Goal: Task Accomplishment & Management: Manage account settings

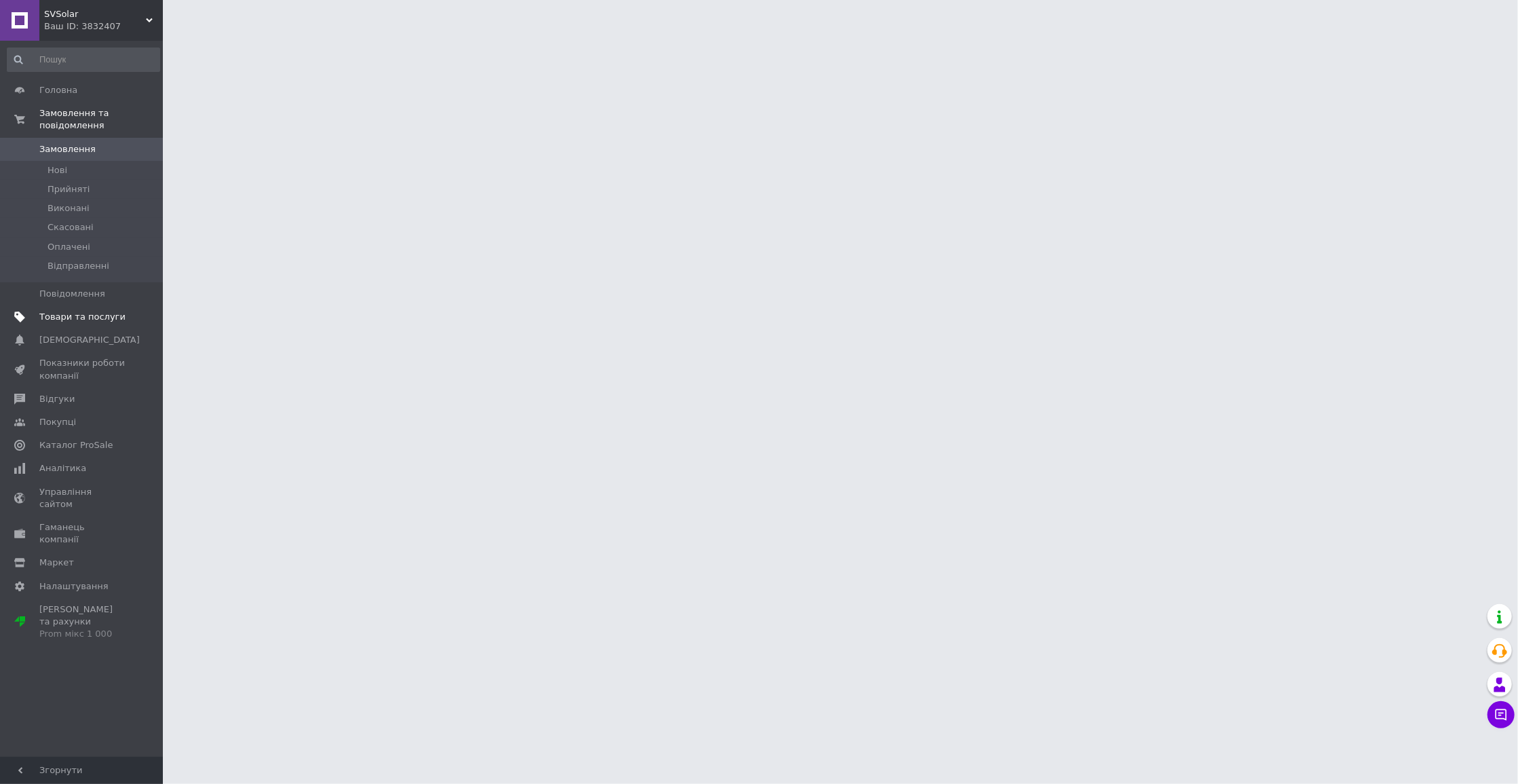
click at [117, 311] on span "Товари та послуги" at bounding box center [82, 316] width 86 height 12
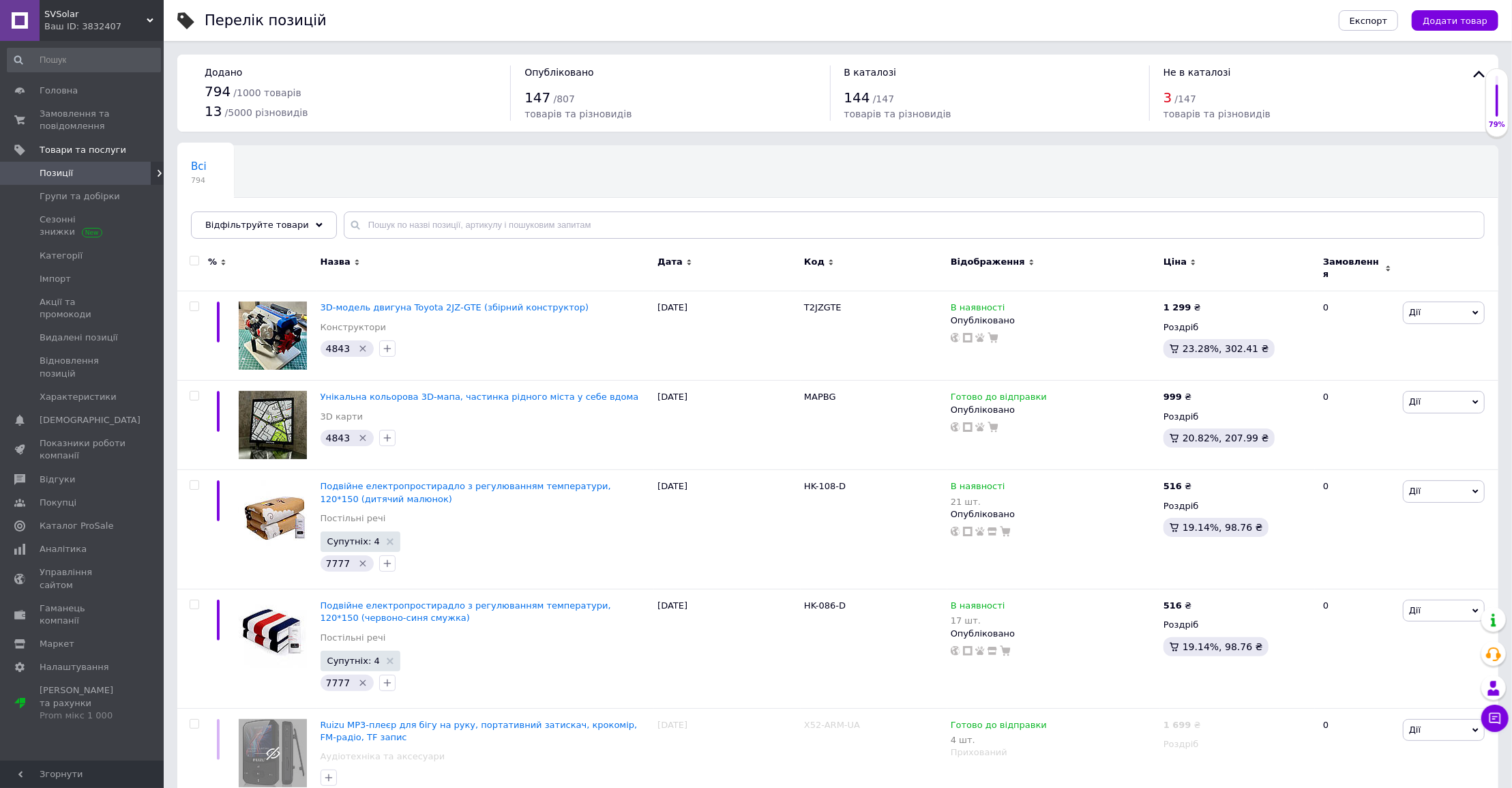
click at [271, 228] on span "Відфільтруйте товари" at bounding box center [257, 225] width 103 height 10
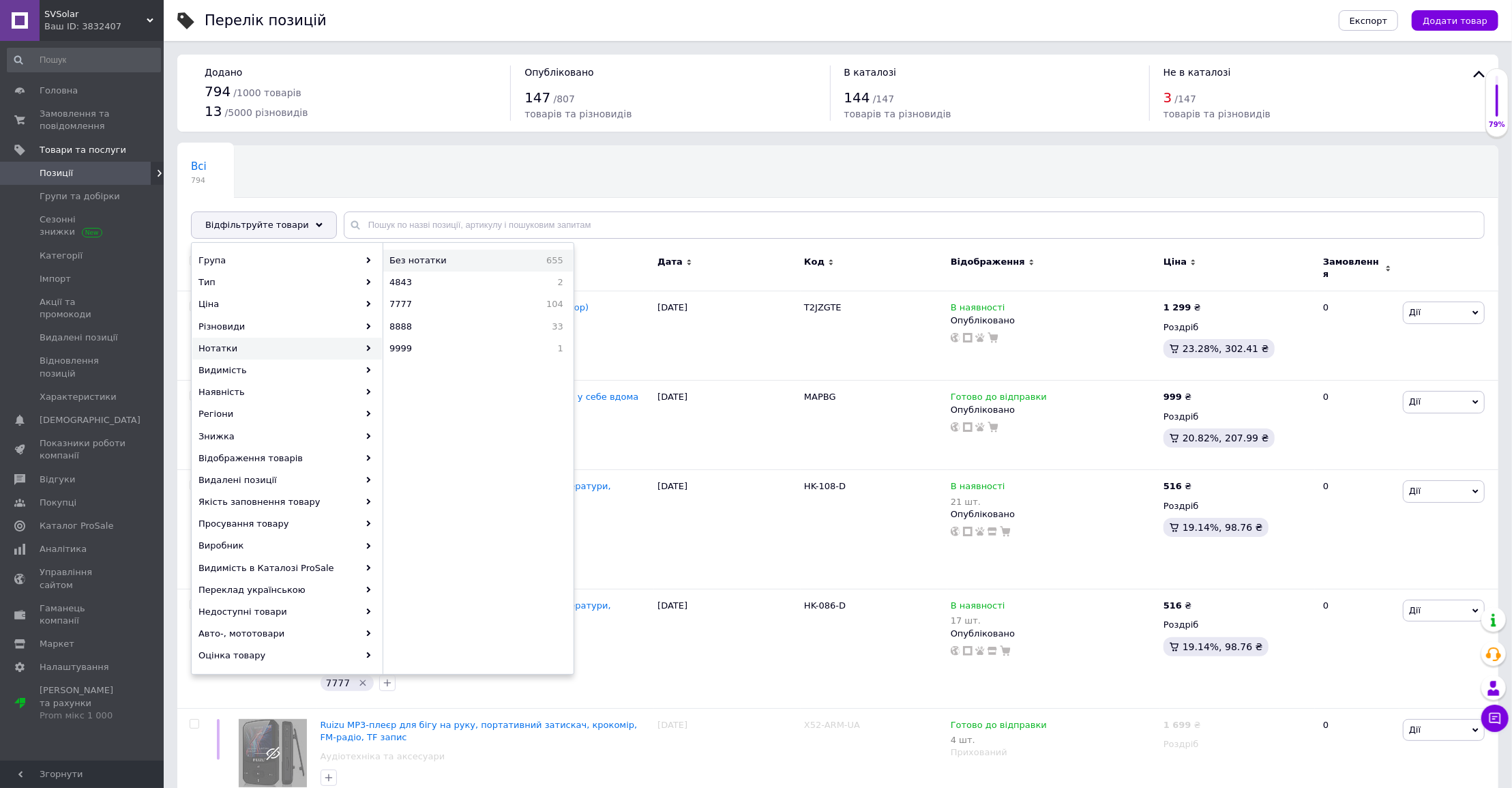
click at [530, 265] on span "655" at bounding box center [537, 261] width 51 height 12
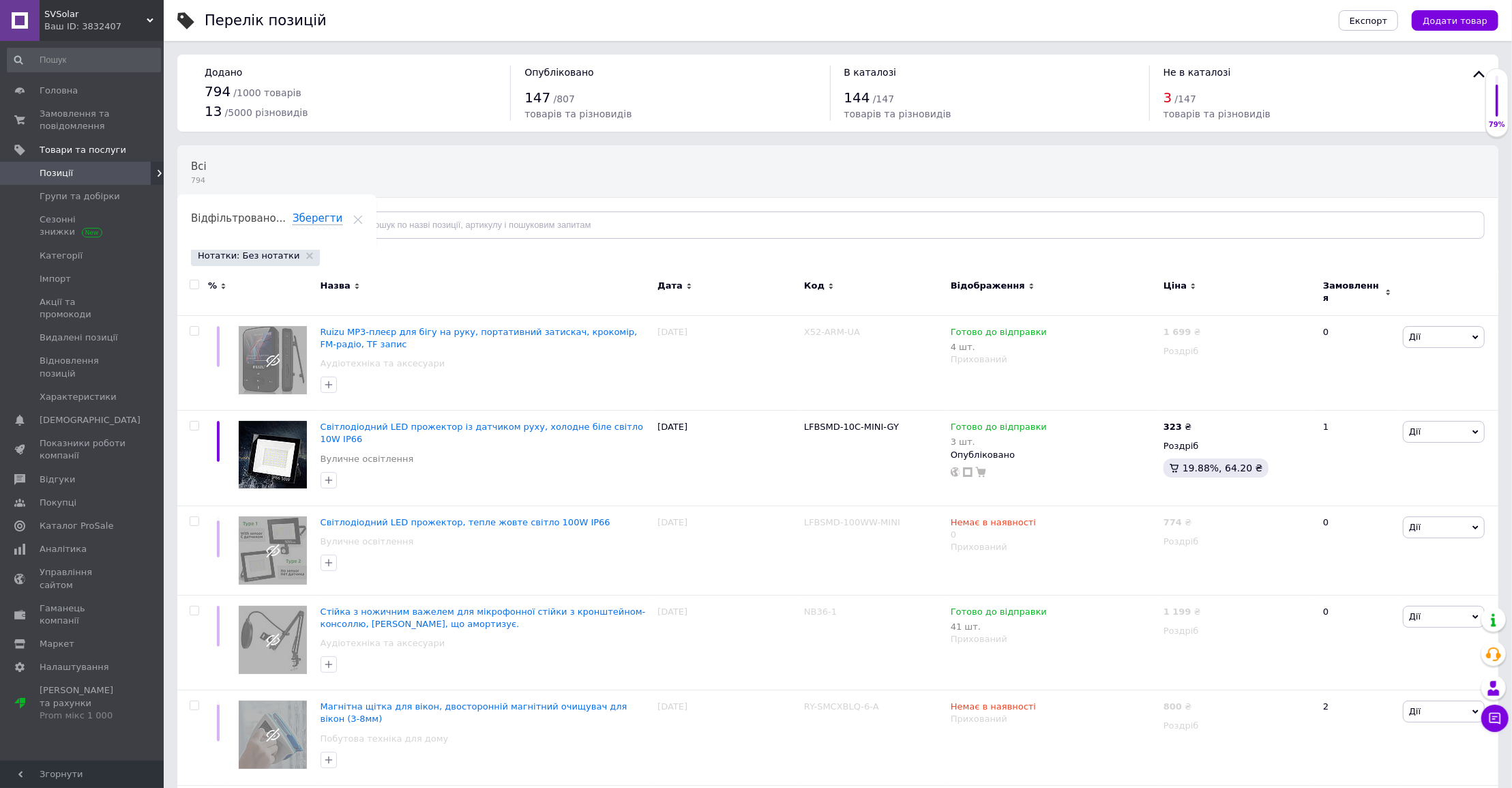
click at [267, 222] on span "Відфільтруйте товари" at bounding box center [257, 225] width 103 height 10
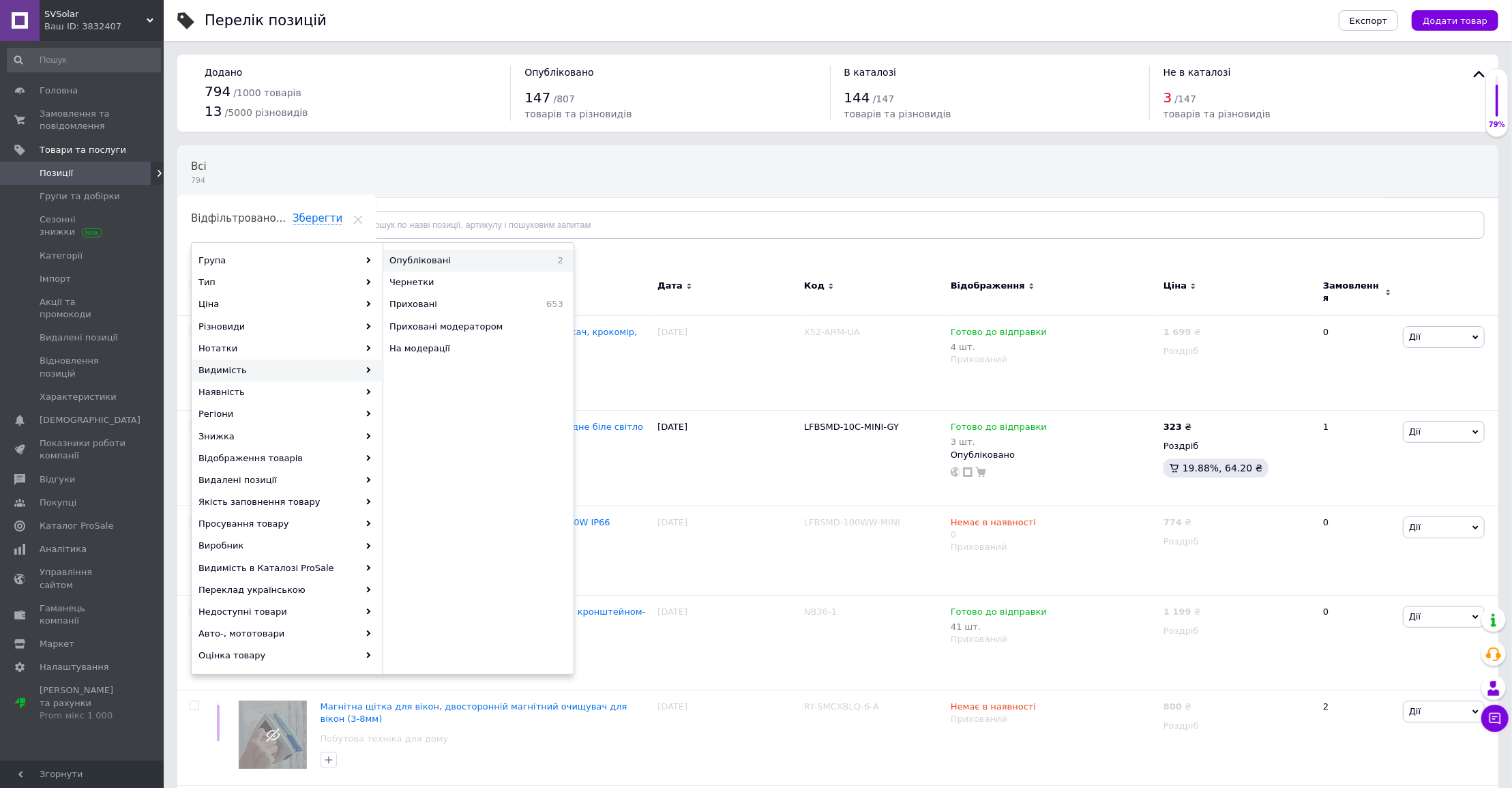
click at [481, 255] on span "Опубліковані" at bounding box center [462, 261] width 145 height 12
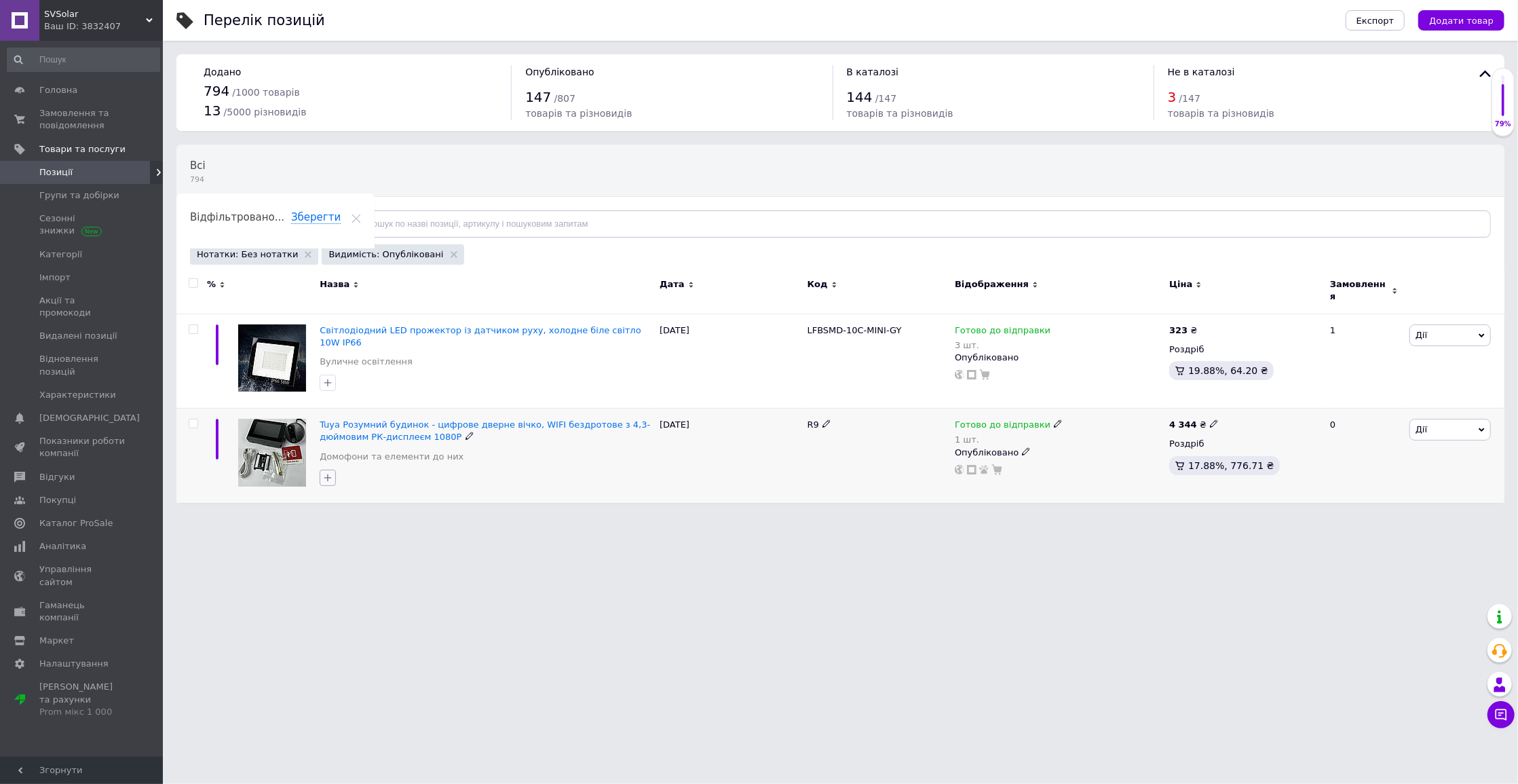
click at [331, 473] on icon "button" at bounding box center [327, 478] width 11 height 11
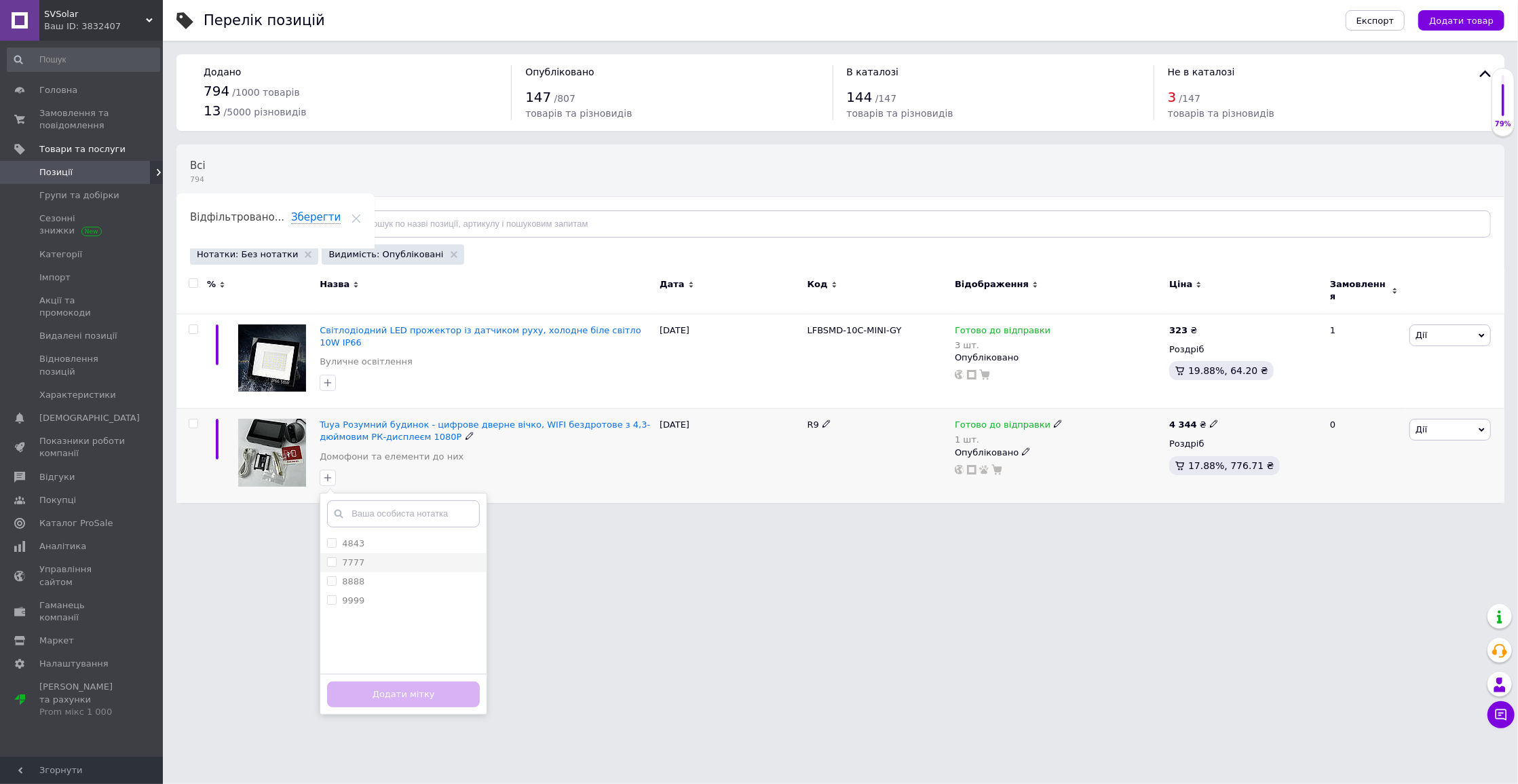
click at [371, 553] on li "7777" at bounding box center [403, 563] width 166 height 19
checkbox input "true"
click at [413, 681] on button "Додати мітку" at bounding box center [403, 694] width 153 height 26
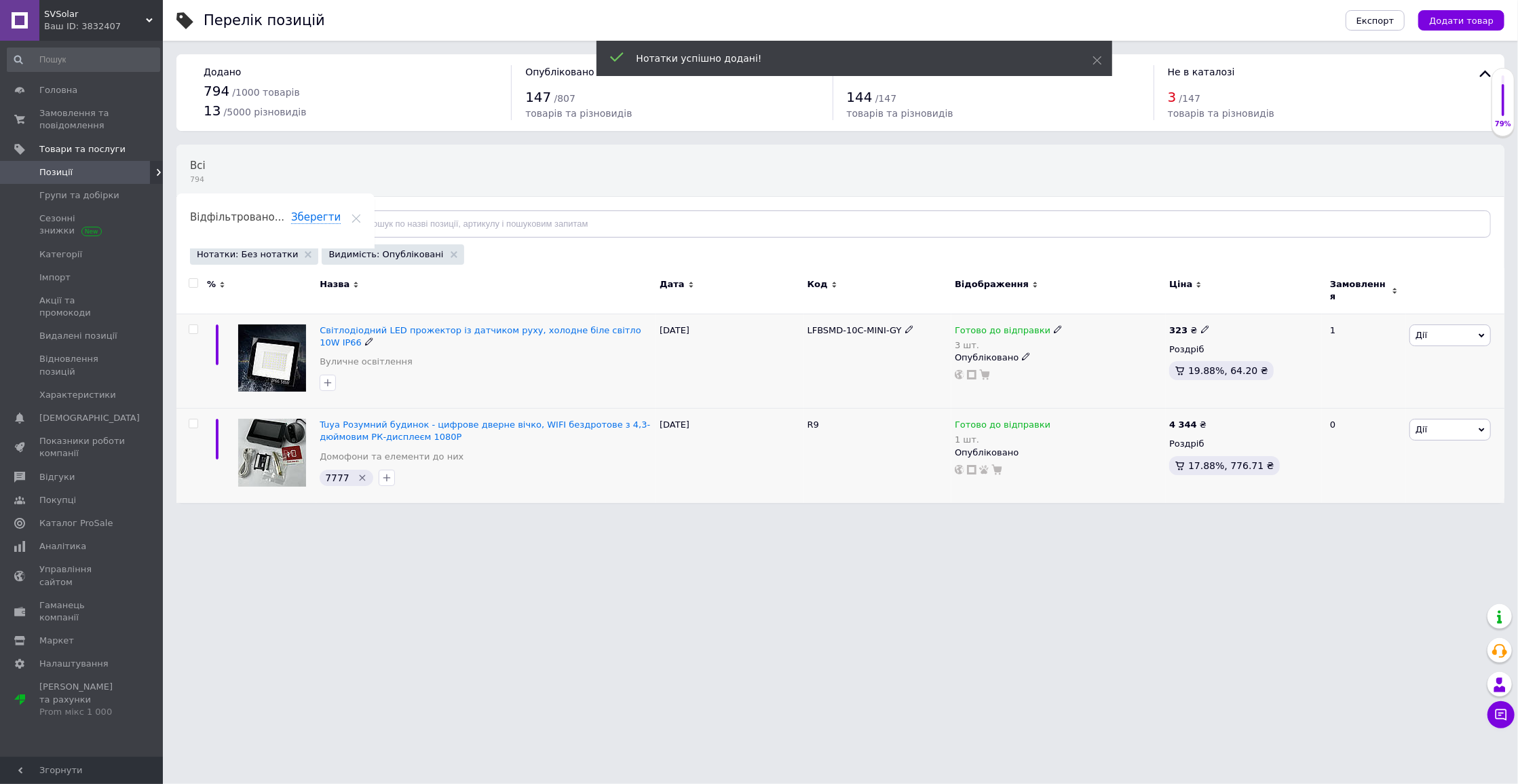
click at [842, 325] on span "LFBSMD-10C-MINI-GY" at bounding box center [855, 330] width 94 height 10
copy div "LFBSMD-10C-MINI-GY"
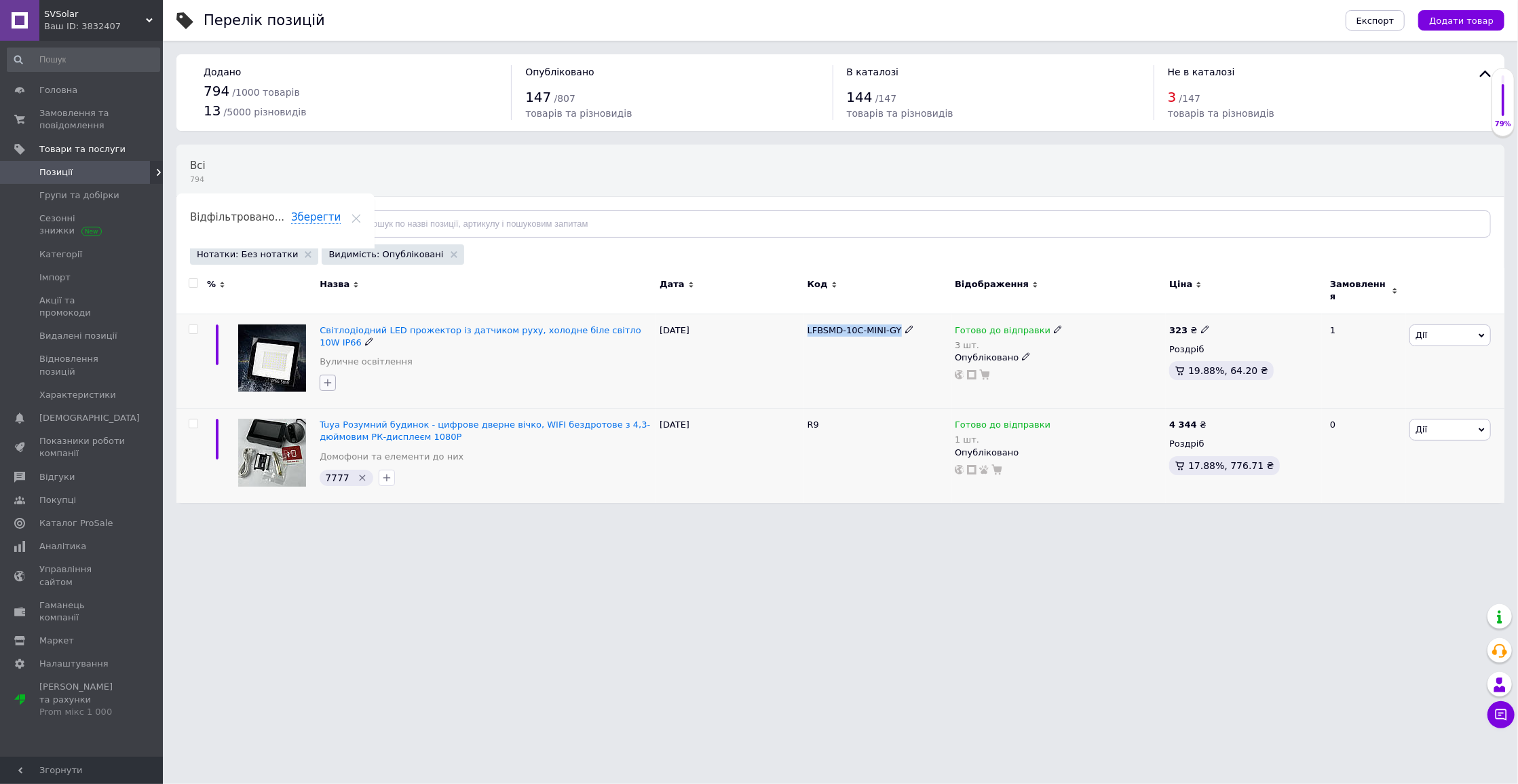
click at [331, 377] on icon "button" at bounding box center [327, 382] width 11 height 11
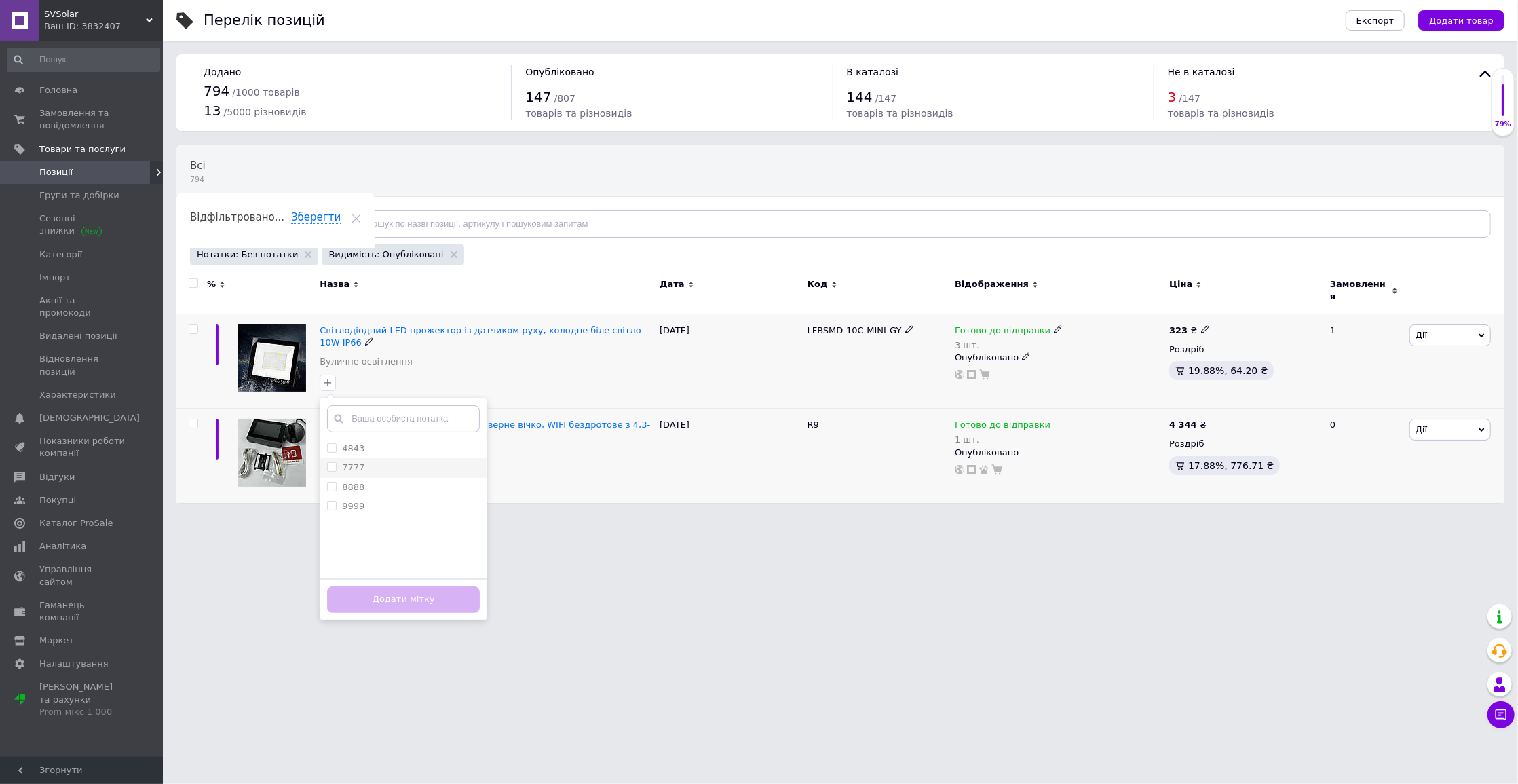
click at [373, 461] on div "7777" at bounding box center [403, 467] width 153 height 12
checkbox input "true"
click at [414, 590] on button "Додати мітку" at bounding box center [403, 599] width 153 height 26
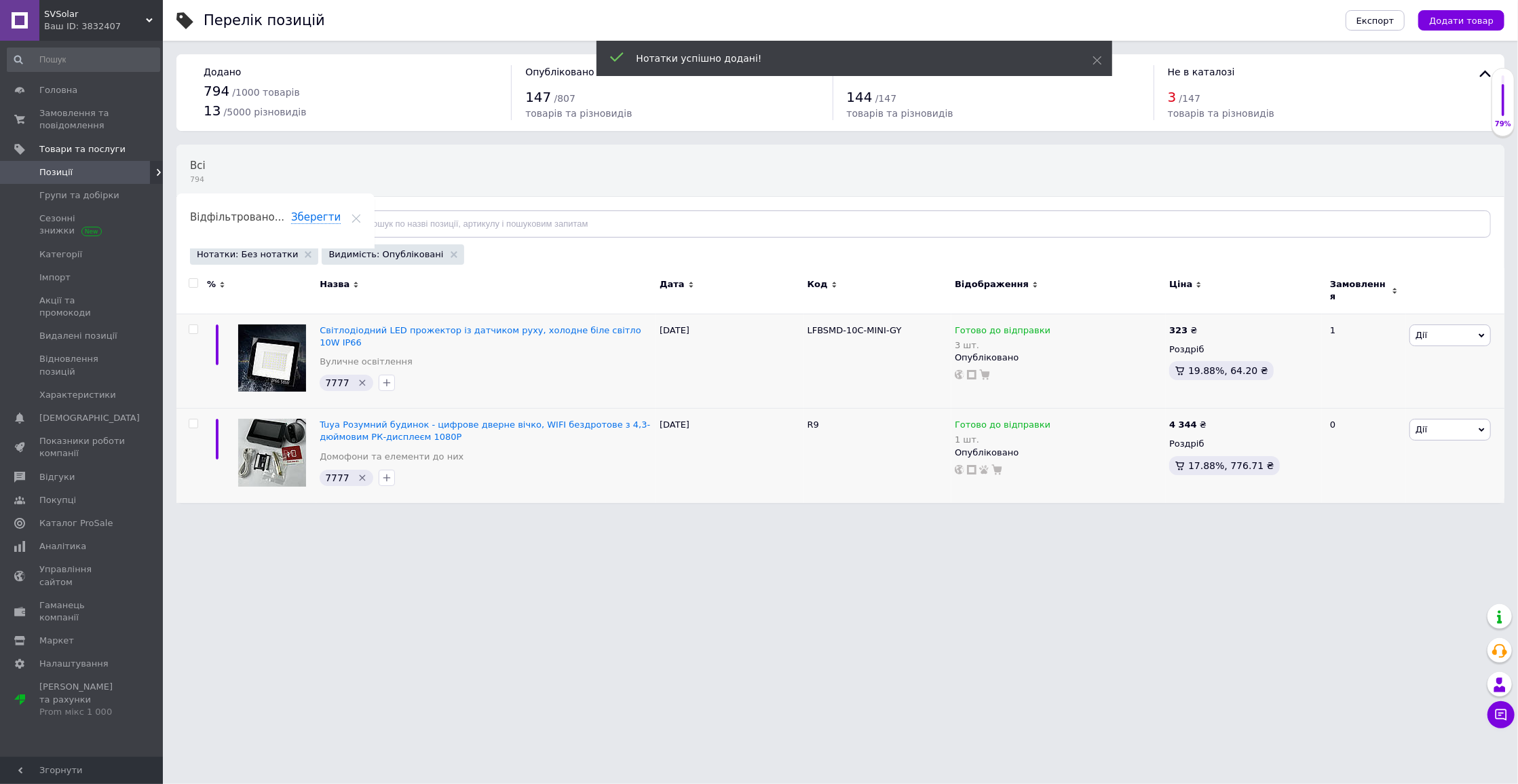
click at [299, 257] on div "Нотатки: Без нотатки" at bounding box center [254, 254] width 129 height 21
click at [305, 254] on use at bounding box center [308, 255] width 7 height 7
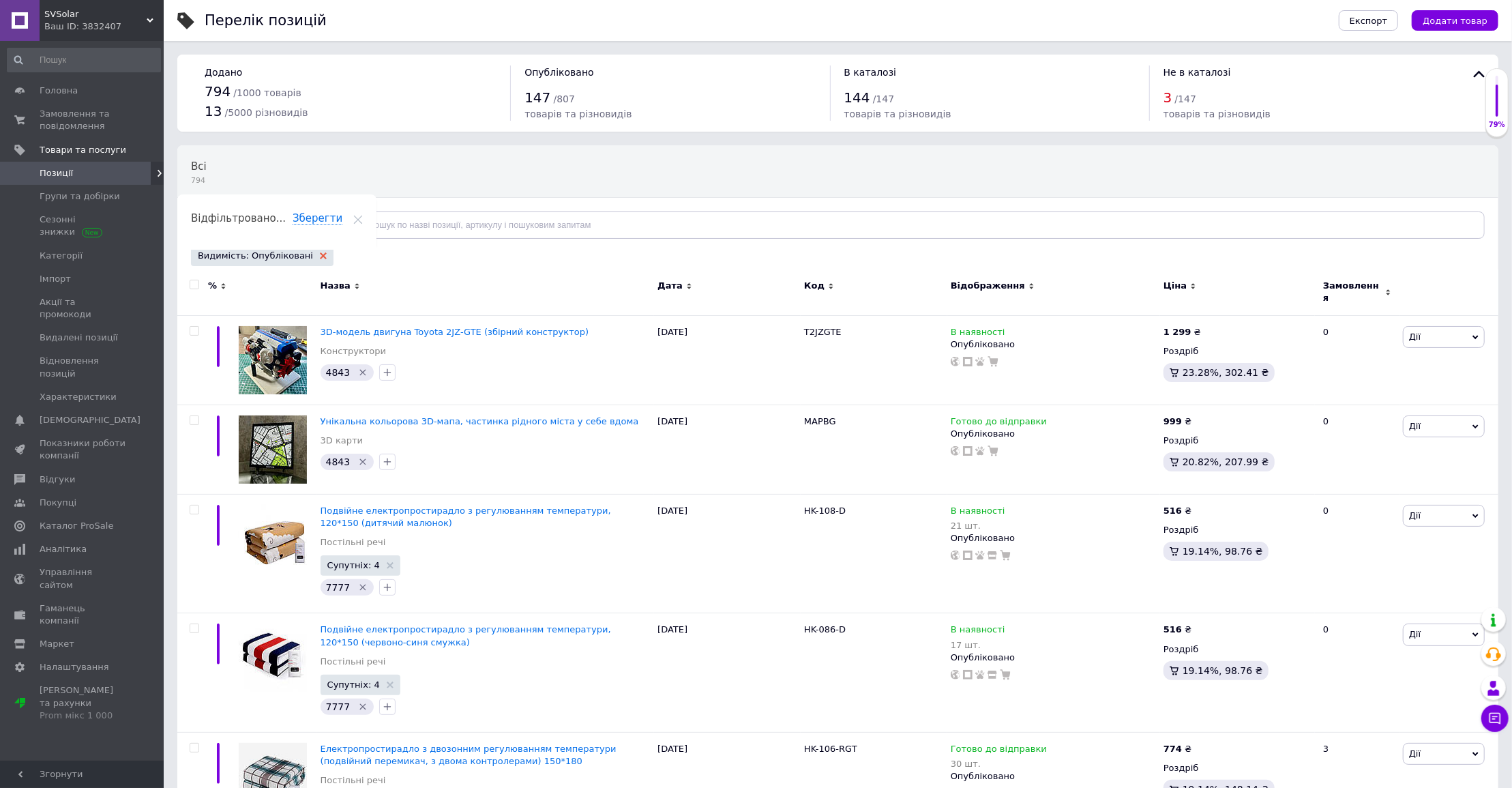
click at [320, 255] on use at bounding box center [324, 256] width 7 height 7
